Goal: Find specific page/section: Find specific page/section

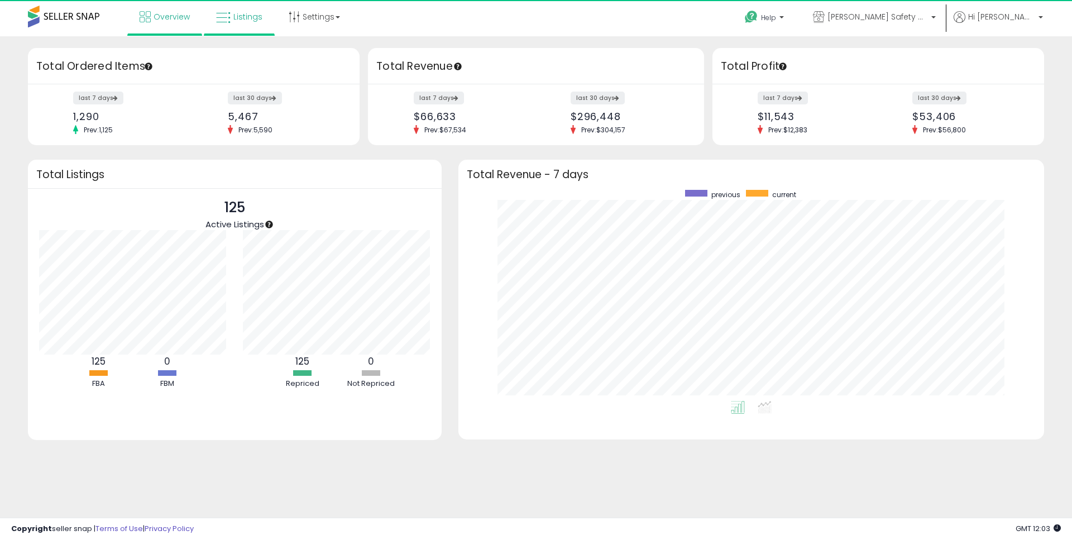
scroll to position [211, 563]
click at [255, 15] on span "Listings" at bounding box center [247, 16] width 29 height 11
